Goal: Entertainment & Leisure: Consume media (video, audio)

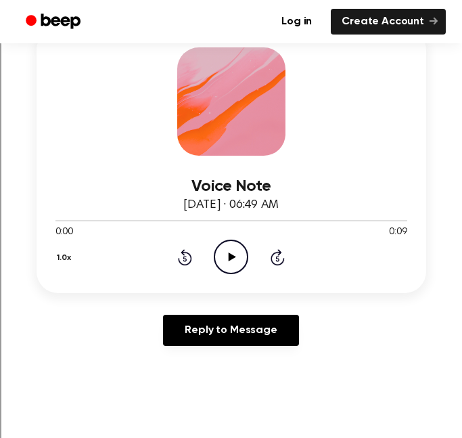
scroll to position [228, 0]
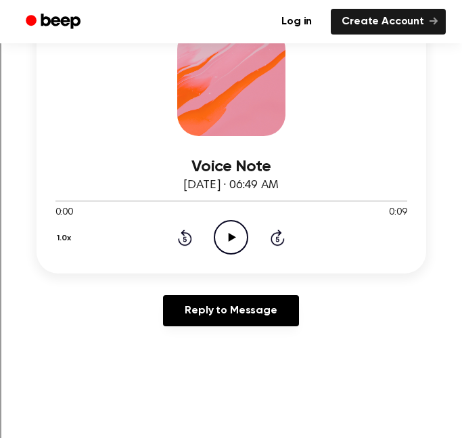
click at [224, 221] on icon "Play Audio" at bounding box center [231, 237] width 35 height 35
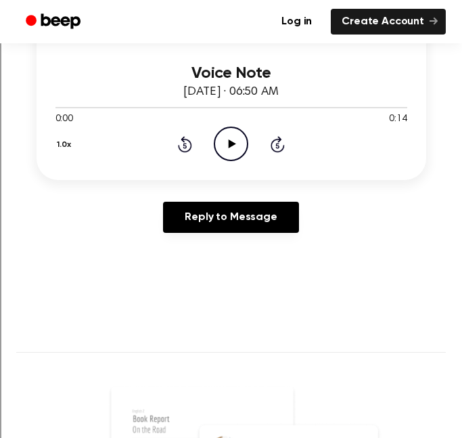
scroll to position [337, 0]
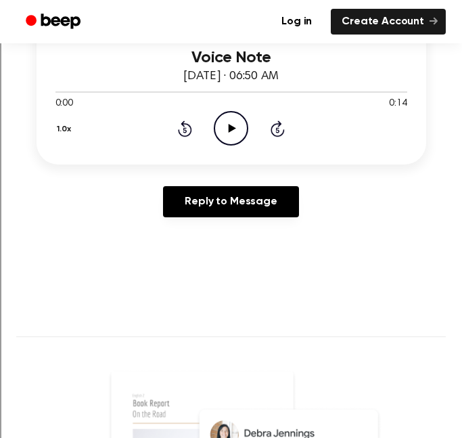
click at [240, 105] on div "0:00 0:14" at bounding box center [232, 104] width 352 height 14
click at [235, 116] on icon "Play Audio" at bounding box center [231, 128] width 35 height 35
click at [235, 116] on icon "Pause Audio" at bounding box center [231, 128] width 35 height 35
click at [235, 131] on icon "Play Audio" at bounding box center [231, 128] width 35 height 35
click at [235, 131] on icon "Pause Audio" at bounding box center [231, 128] width 35 height 35
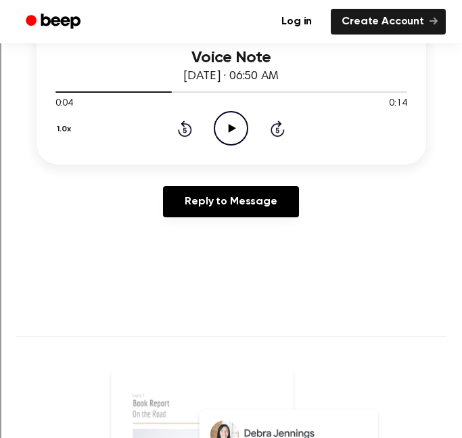
click at [230, 130] on icon at bounding box center [232, 128] width 7 height 9
click at [230, 130] on icon "Pause Audio" at bounding box center [231, 128] width 35 height 35
click at [186, 135] on icon at bounding box center [185, 129] width 14 height 16
click at [224, 129] on icon "Play Audio" at bounding box center [231, 128] width 35 height 35
click at [224, 129] on icon "Pause Audio" at bounding box center [231, 128] width 35 height 35
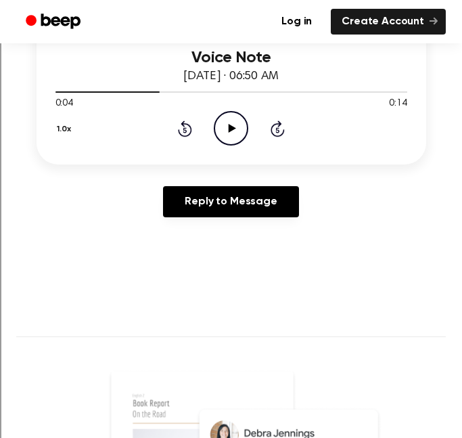
click at [226, 131] on icon "Play Audio" at bounding box center [231, 128] width 35 height 35
click at [183, 131] on icon "Rewind 5 seconds" at bounding box center [184, 129] width 15 height 18
click at [233, 126] on icon at bounding box center [231, 128] width 6 height 9
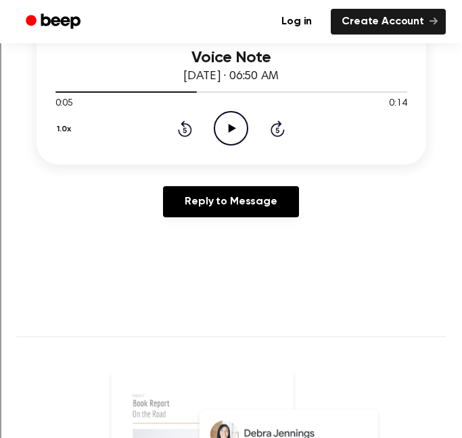
click at [232, 128] on icon at bounding box center [232, 128] width 7 height 9
click at [177, 124] on icon "Rewind 5 seconds" at bounding box center [184, 129] width 15 height 18
click at [220, 128] on icon "Pause Audio" at bounding box center [231, 128] width 35 height 35
click at [224, 128] on icon "Play Audio" at bounding box center [231, 128] width 35 height 35
click at [224, 128] on icon "Pause Audio" at bounding box center [231, 128] width 35 height 35
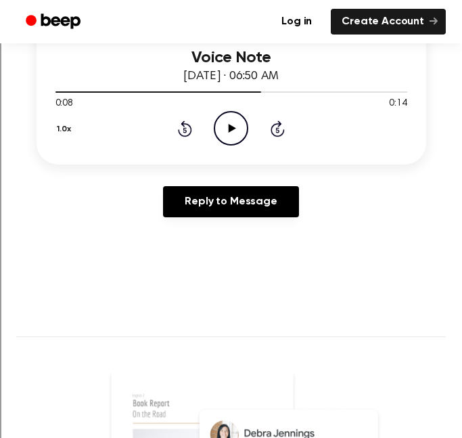
click at [237, 126] on icon "Play Audio" at bounding box center [231, 128] width 35 height 35
click at [237, 126] on icon "Pause Audio" at bounding box center [231, 128] width 35 height 35
click at [235, 136] on icon "Play Audio" at bounding box center [231, 128] width 35 height 35
click at [228, 136] on icon "Pause Audio" at bounding box center [231, 128] width 35 height 35
click at [228, 136] on icon "Play Audio" at bounding box center [231, 128] width 35 height 35
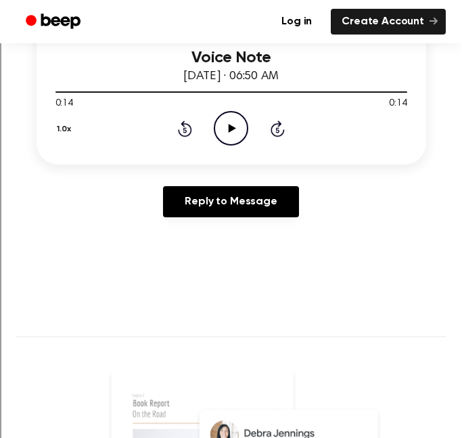
click at [228, 136] on icon "Play Audio" at bounding box center [231, 128] width 35 height 35
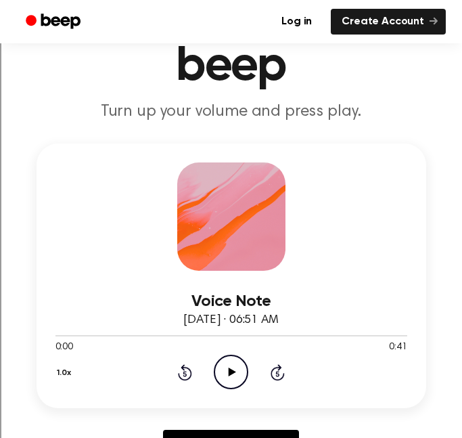
scroll to position [85, 0]
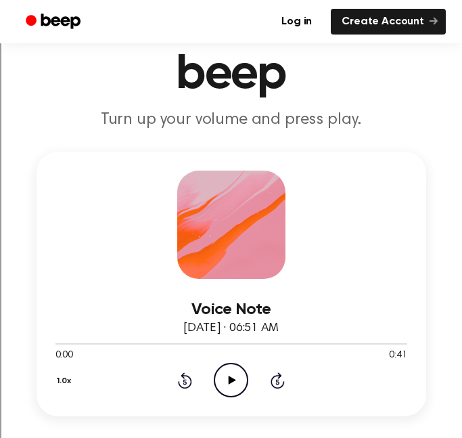
click at [225, 386] on icon "Play Audio" at bounding box center [231, 380] width 35 height 35
click at [225, 386] on icon "Pause Audio" at bounding box center [231, 380] width 35 height 35
click at [230, 374] on icon "Play Audio" at bounding box center [231, 380] width 35 height 35
click at [234, 386] on icon "Pause Audio" at bounding box center [231, 380] width 35 height 35
click at [225, 393] on icon "Play Audio" at bounding box center [231, 380] width 35 height 35
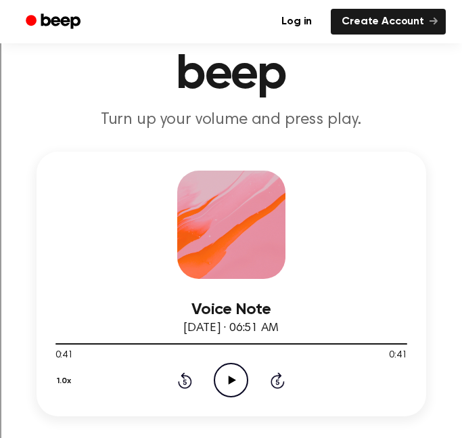
click at [244, 379] on icon "Play Audio" at bounding box center [231, 380] width 35 height 35
